Goal: Task Accomplishment & Management: Manage account settings

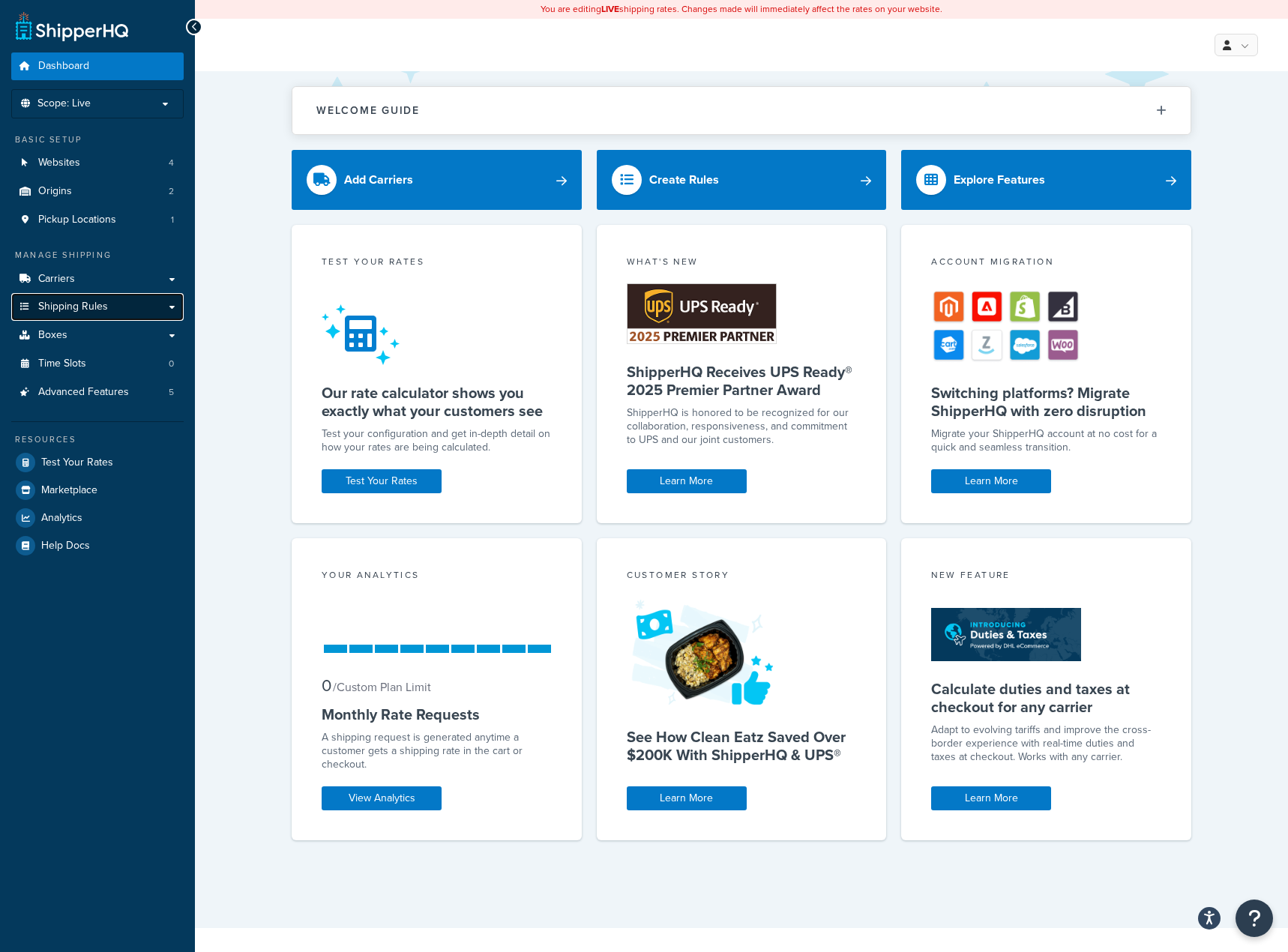
click at [49, 304] on span "Shipping Rules" at bounding box center [72, 307] width 69 height 12
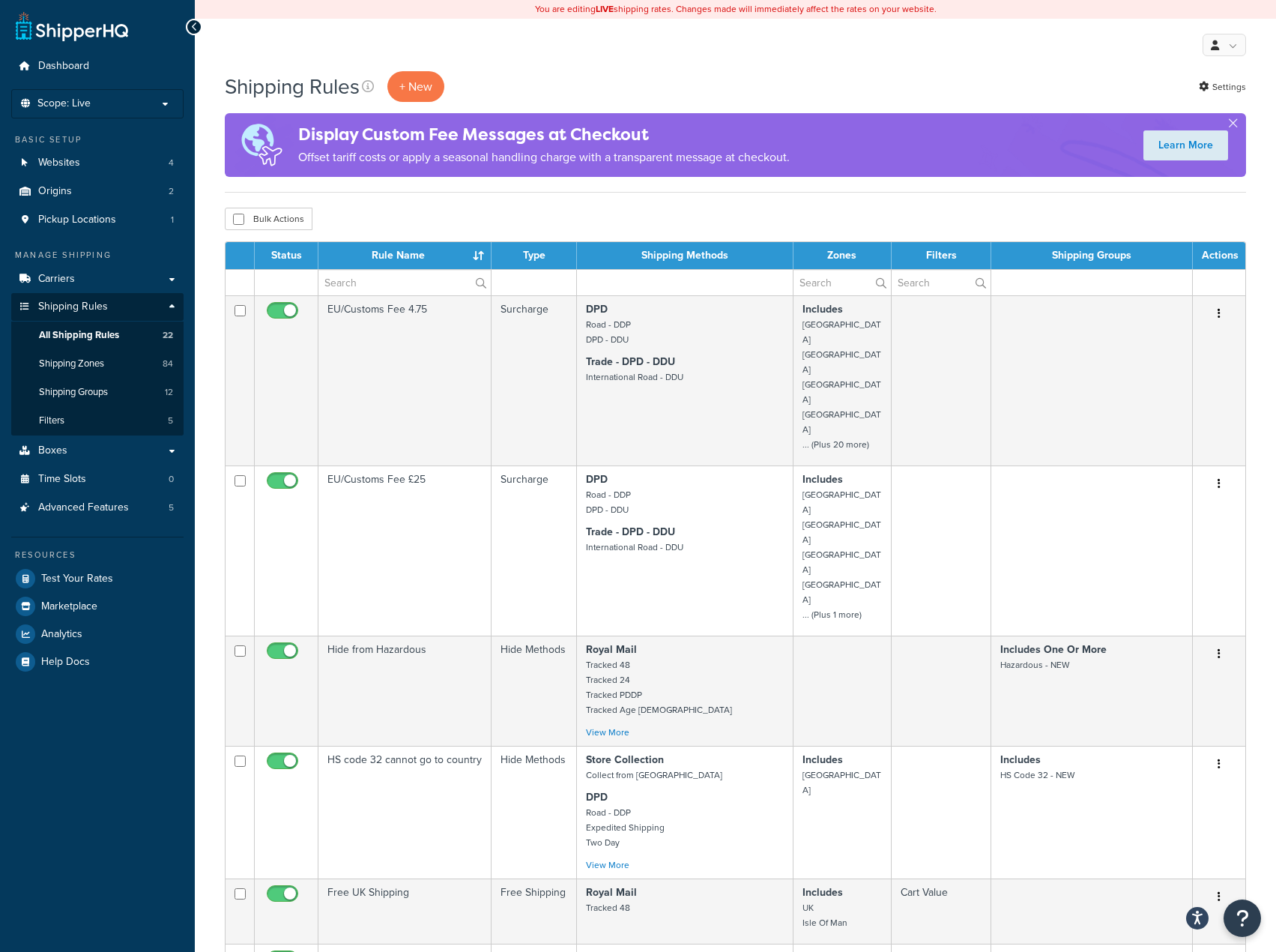
click at [387, 266] on th "Rule Name" at bounding box center [405, 256] width 173 height 27
click at [386, 266] on th "Rule Name" at bounding box center [405, 256] width 173 height 27
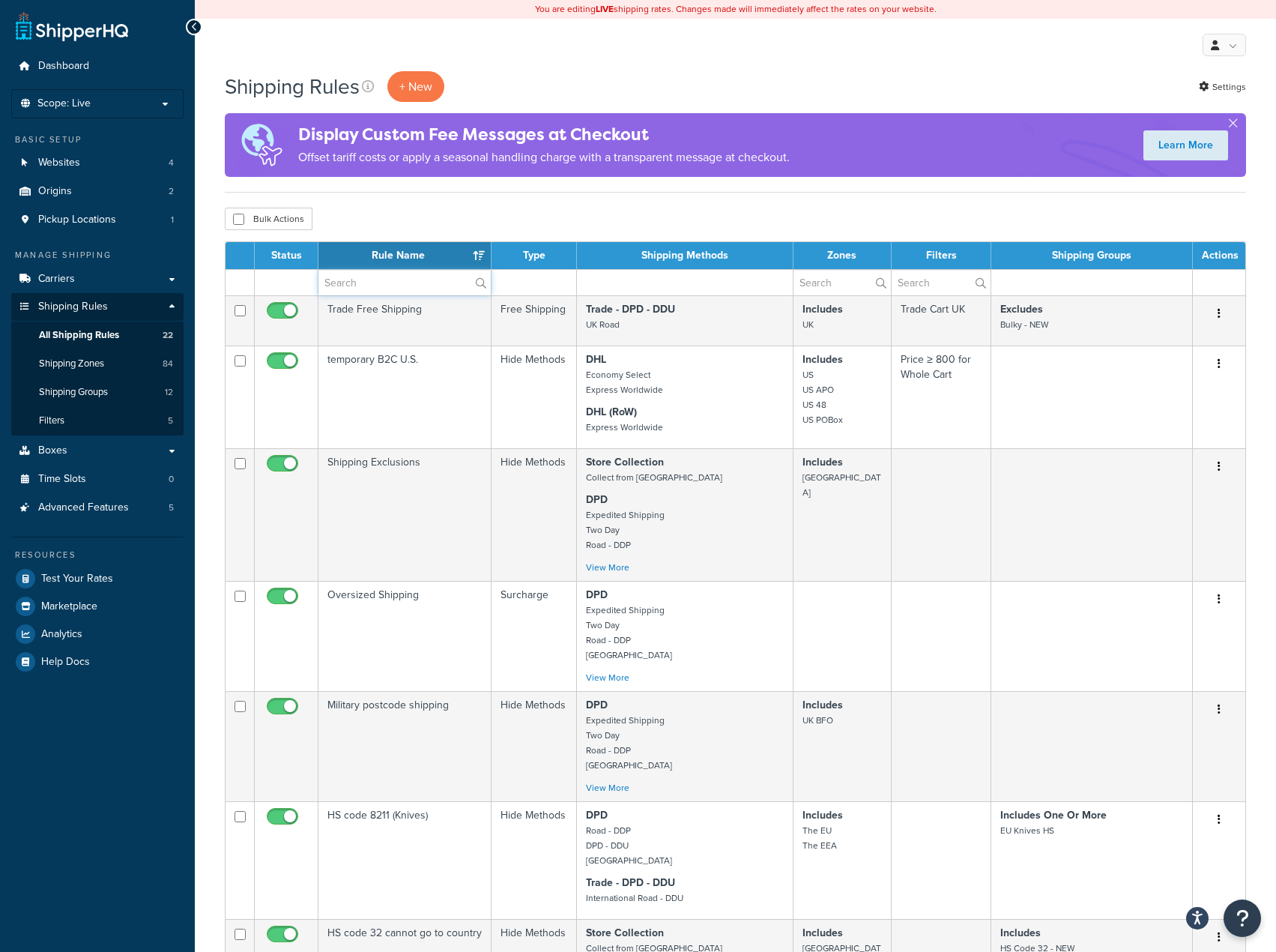
click at [390, 276] on input "text" at bounding box center [404, 282] width 172 height 26
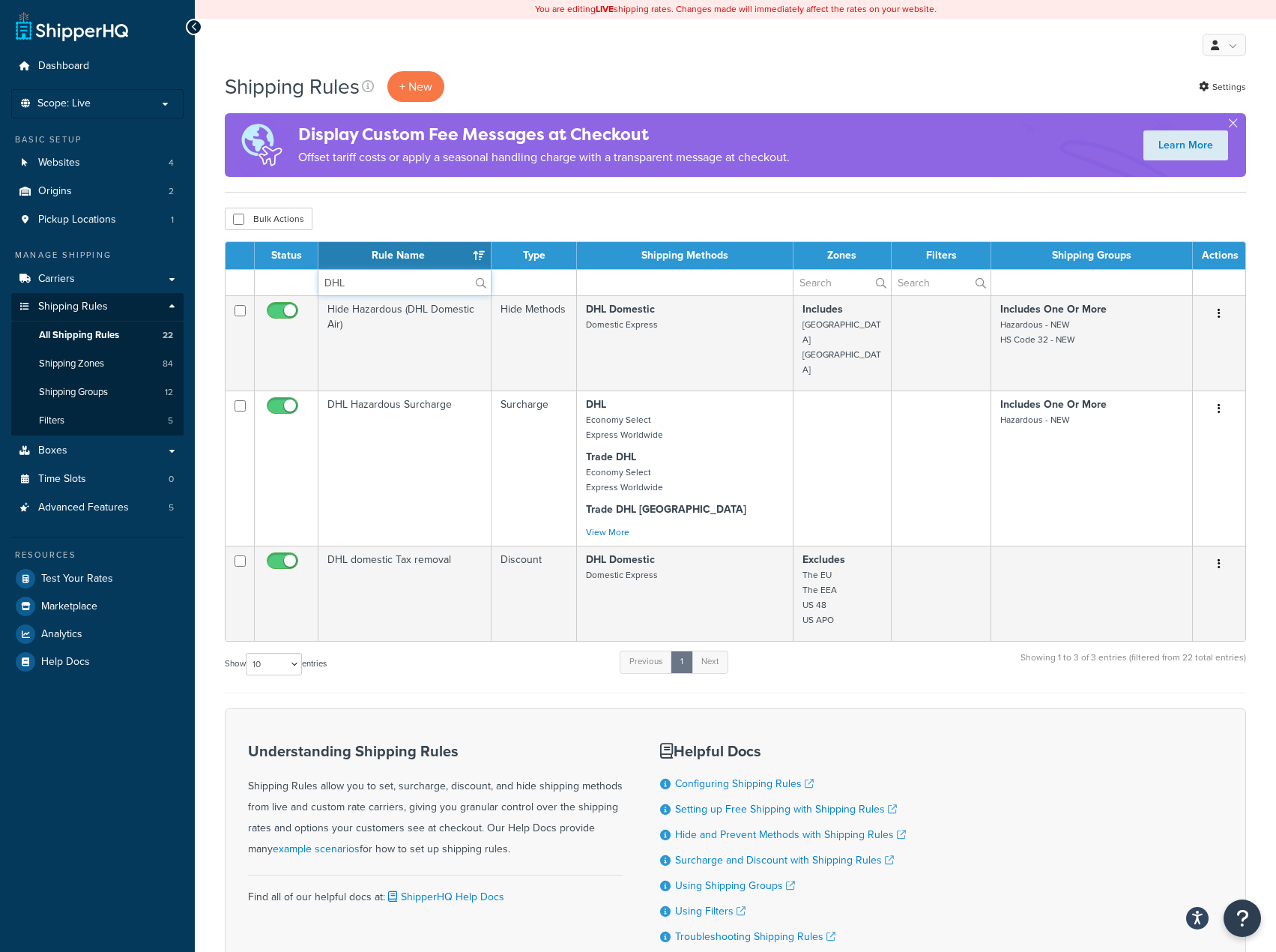
type input "DHL"
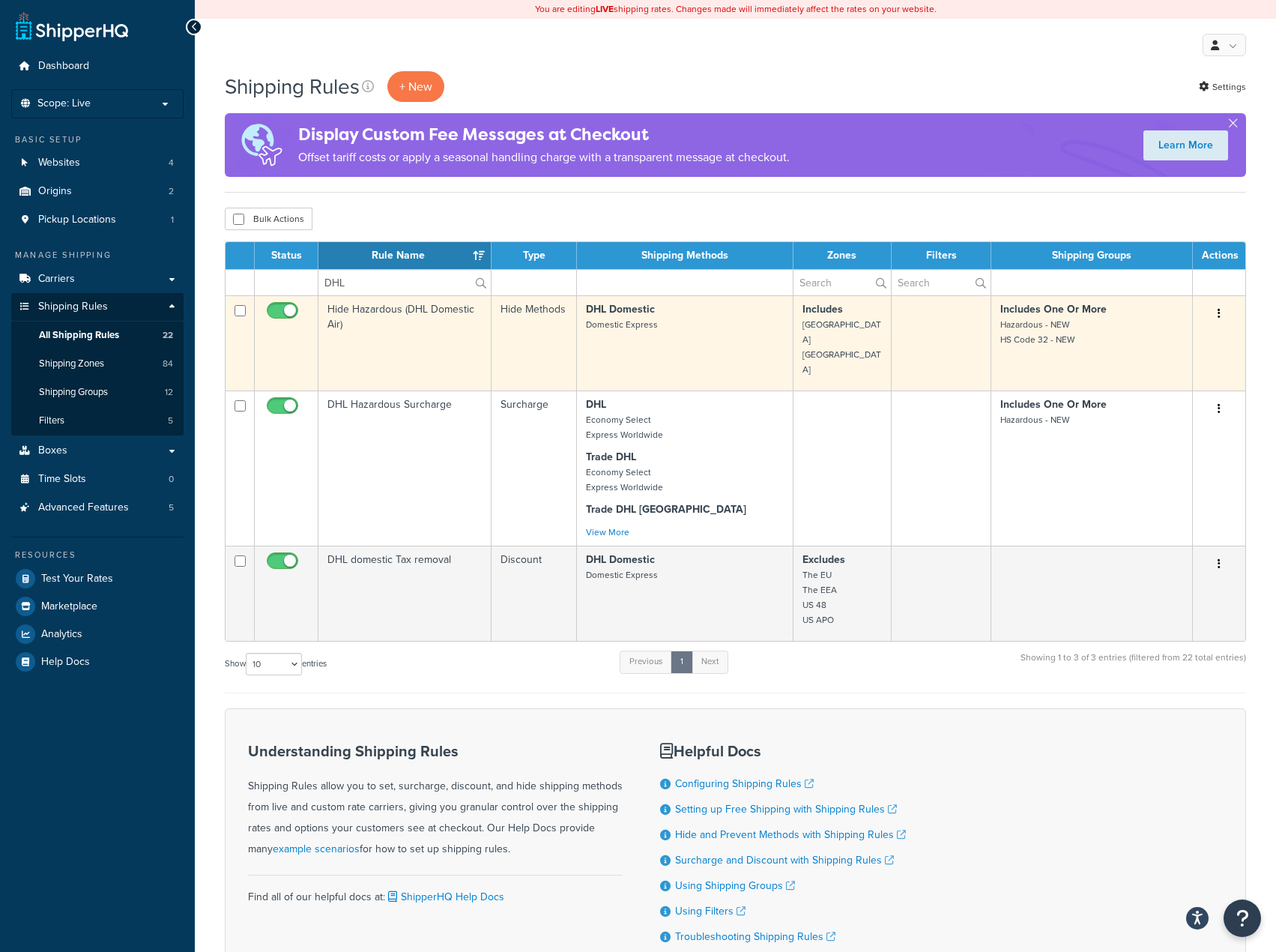
click at [428, 307] on td "Hide Hazardous (DHL Domestic Air)" at bounding box center [405, 343] width 173 height 95
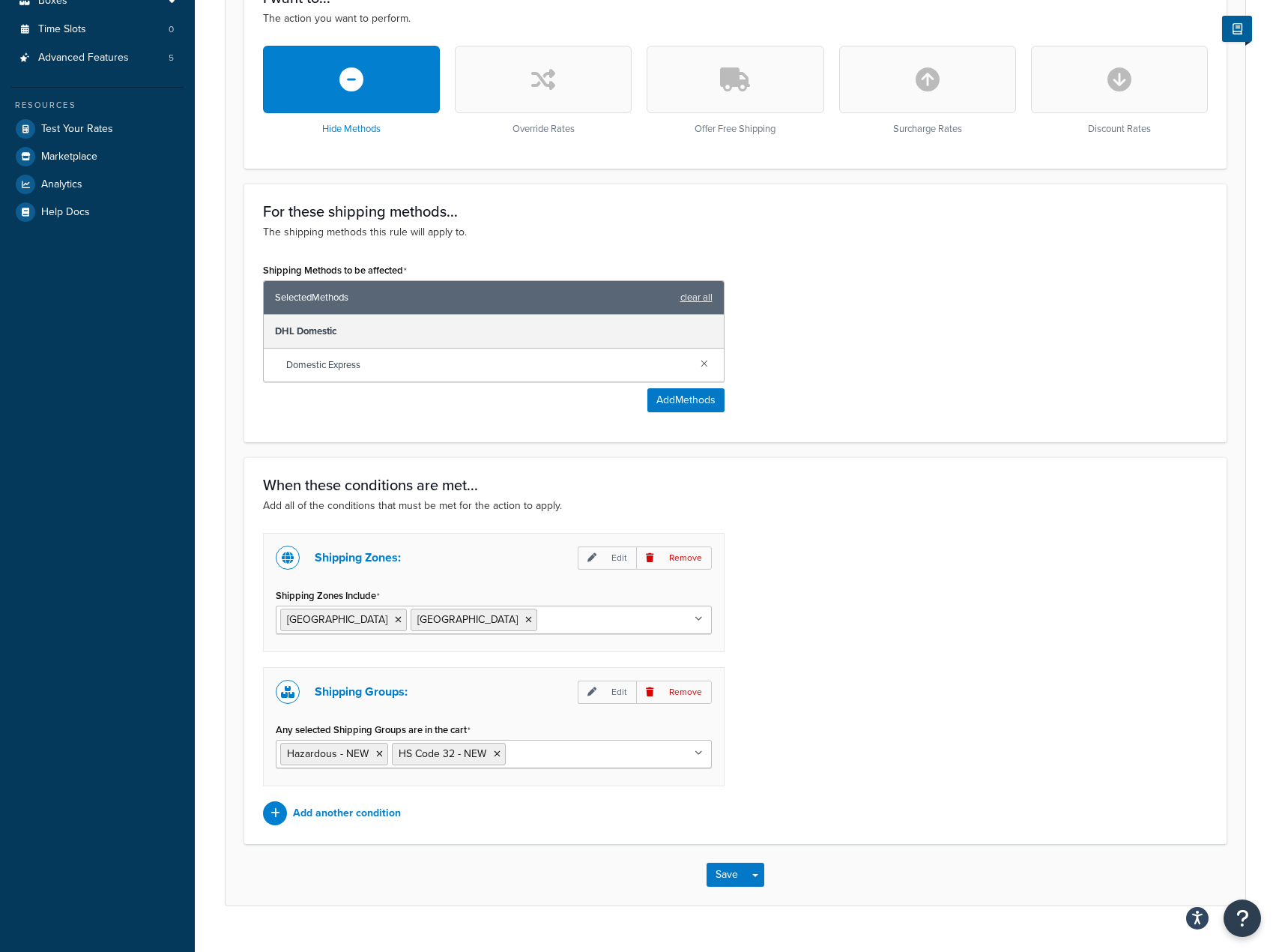
scroll to position [479, 0]
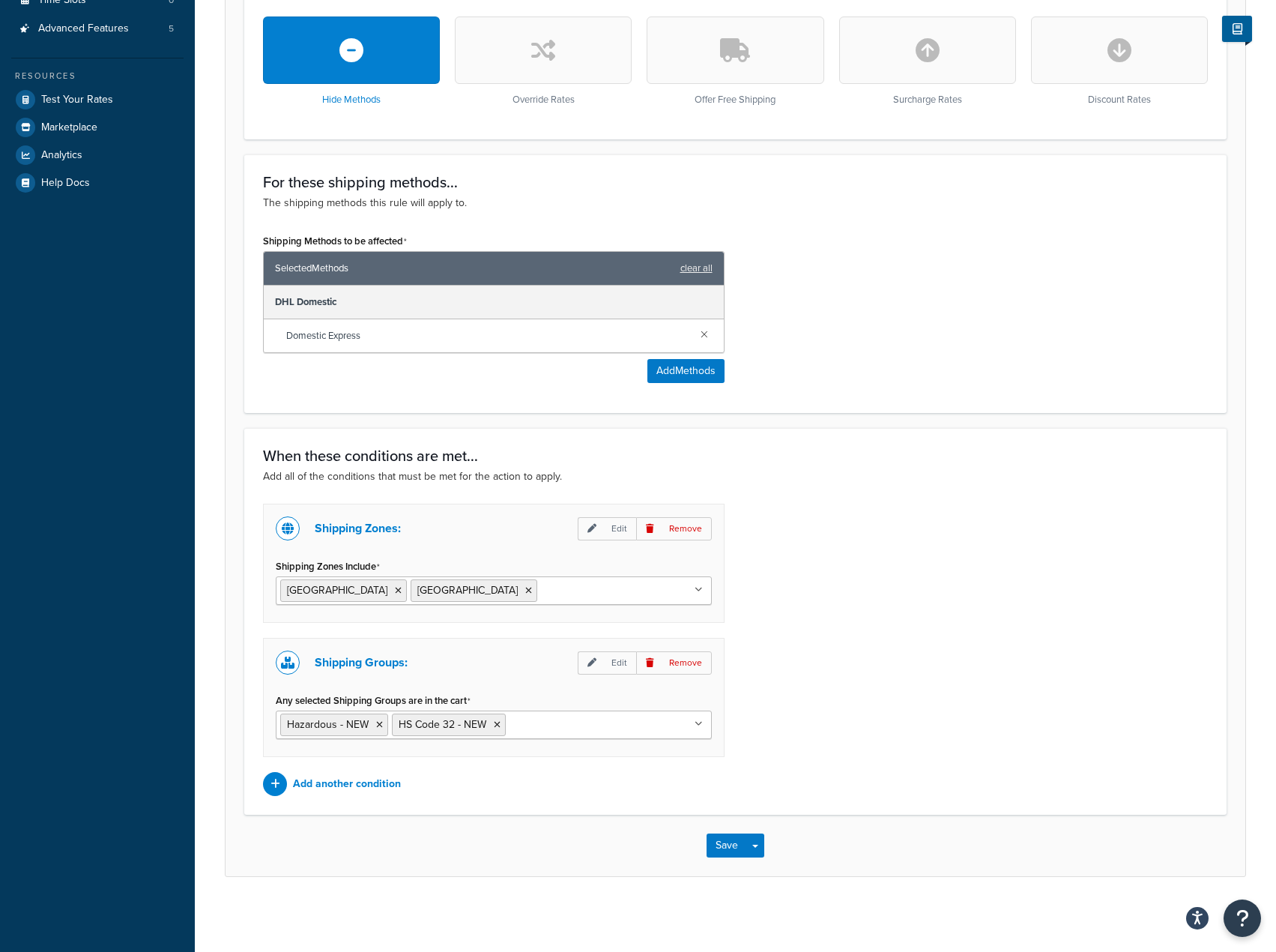
click at [541, 598] on input "Shipping Zones Include" at bounding box center [607, 589] width 132 height 16
type input "i"
type input "isle"
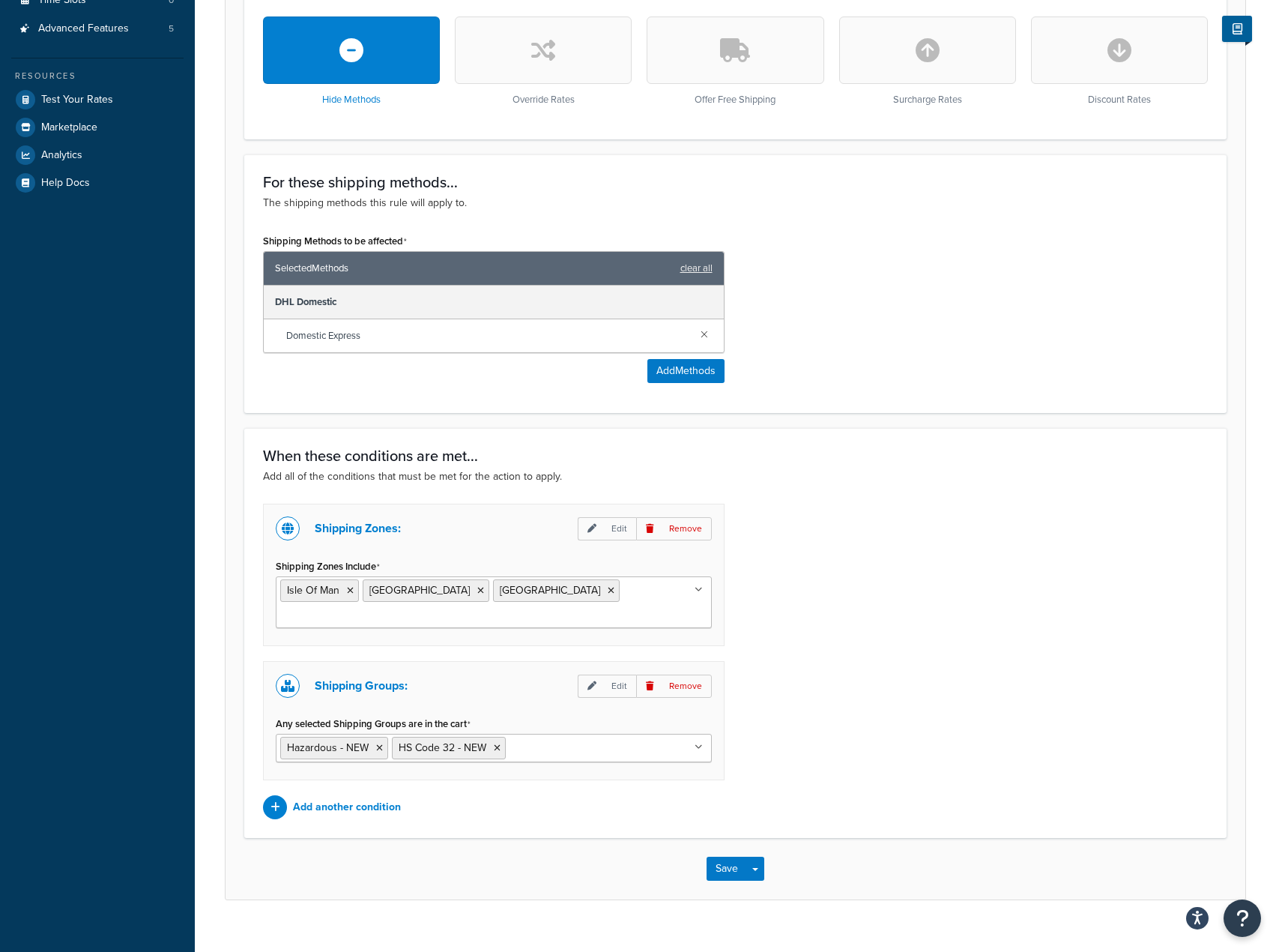
click at [899, 709] on div "Shipping Zones: Edit Remove Shipping Zones Include [GEOGRAPHIC_DATA] [GEOGRAPHI…" at bounding box center [735, 661] width 968 height 316
click at [714, 856] on button "Save" at bounding box center [727, 868] width 41 height 24
